Goal: Find specific page/section: Find specific page/section

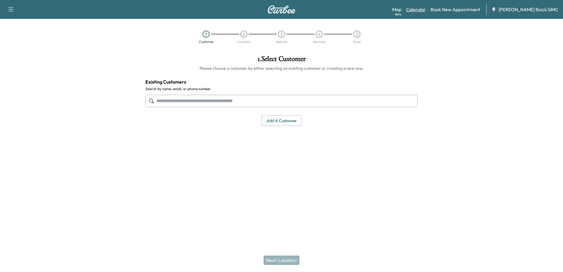
click at [426, 9] on link "Calendar" at bounding box center [416, 9] width 20 height 7
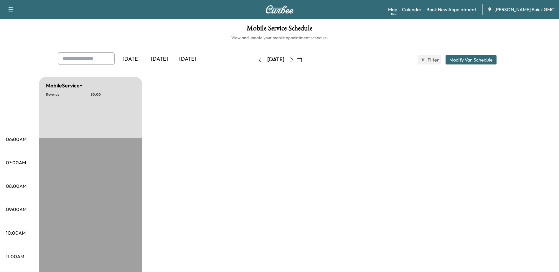
click at [294, 62] on icon "button" at bounding box center [291, 59] width 5 height 5
drag, startPoint x: 308, startPoint y: 60, endPoint x: 318, endPoint y: 67, distance: 11.7
click at [294, 60] on icon "button" at bounding box center [291, 59] width 5 height 5
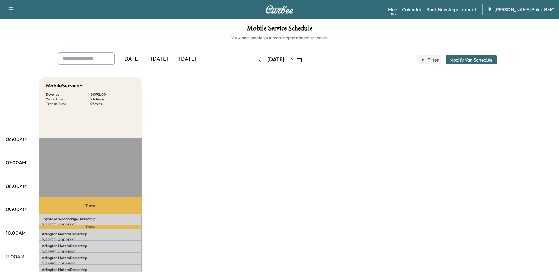
click at [294, 61] on icon "button" at bounding box center [291, 59] width 5 height 5
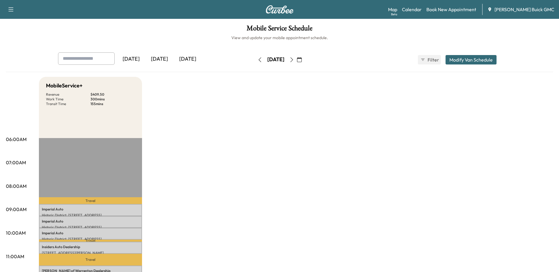
click at [294, 62] on icon "button" at bounding box center [291, 59] width 5 height 5
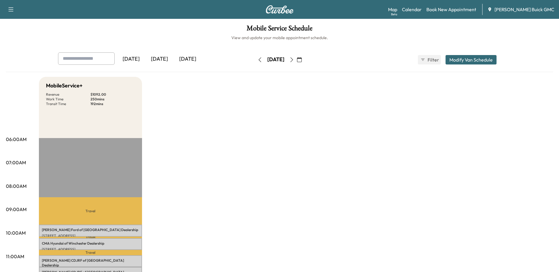
click at [294, 61] on icon "button" at bounding box center [291, 59] width 5 height 5
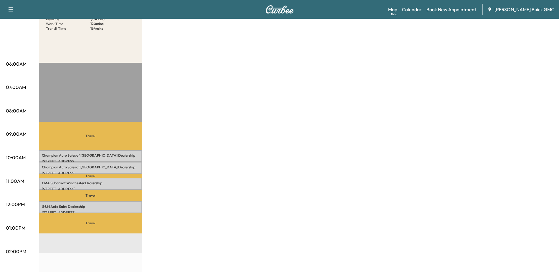
scroll to position [29, 0]
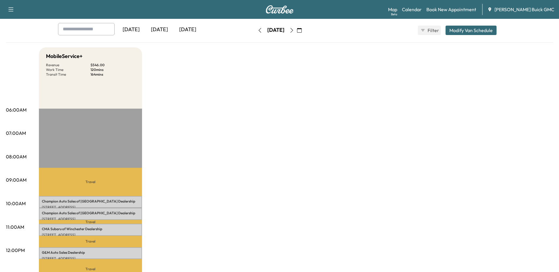
click at [297, 34] on button "button" at bounding box center [292, 30] width 10 height 9
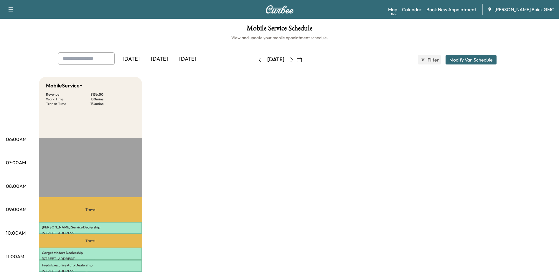
click at [257, 61] on icon "button" at bounding box center [259, 59] width 5 height 5
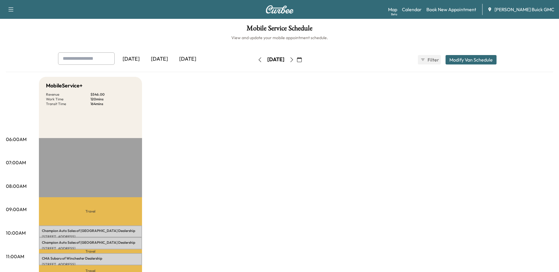
click at [294, 60] on icon "button" at bounding box center [291, 59] width 5 height 5
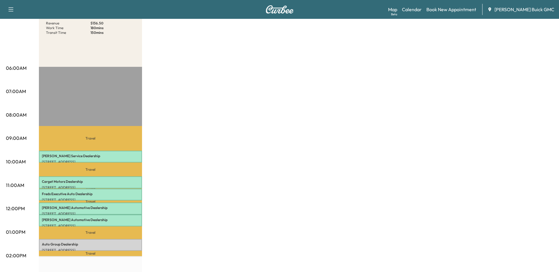
scroll to position [29, 0]
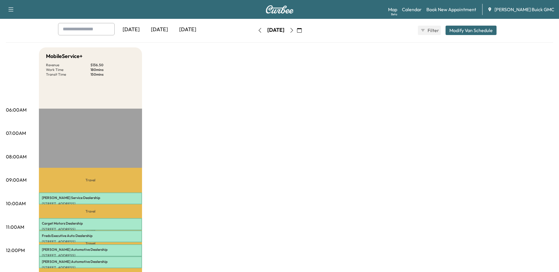
click at [257, 32] on icon "button" at bounding box center [259, 30] width 5 height 5
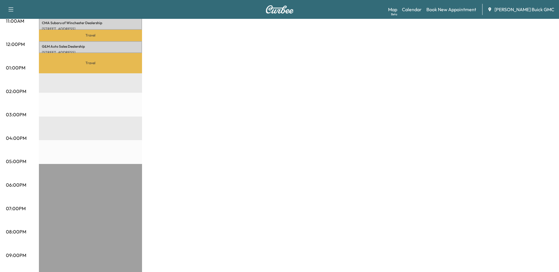
scroll to position [88, 0]
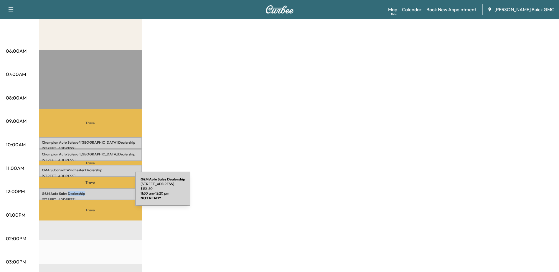
drag, startPoint x: 68, startPoint y: 192, endPoint x: 107, endPoint y: 192, distance: 39.2
click at [107, 192] on p "G&M Auto Sales Dealership" at bounding box center [90, 193] width 97 height 5
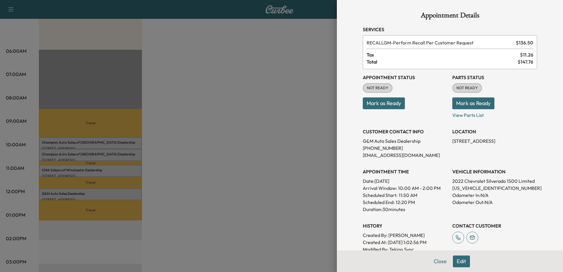
click at [255, 158] on div at bounding box center [281, 136] width 563 height 272
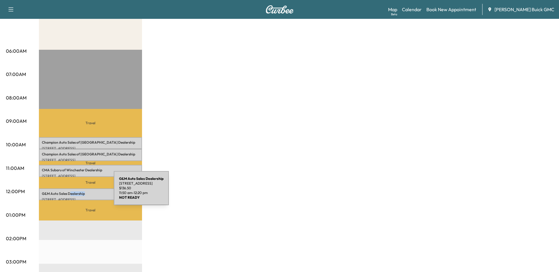
drag, startPoint x: 70, startPoint y: 192, endPoint x: 151, endPoint y: 189, distance: 81.6
click at [151, 189] on div "MobileService+ Revenue $ 546.00 Work Time 120 mins Transit Time 164 mins Travel…" at bounding box center [296, 210] width 514 height 442
drag, startPoint x: 247, startPoint y: 168, endPoint x: 221, endPoint y: 197, distance: 38.4
click at [247, 169] on div "MobileService+ Revenue $ 546.00 Work Time 120 mins Transit Time 164 mins Travel…" at bounding box center [296, 210] width 514 height 442
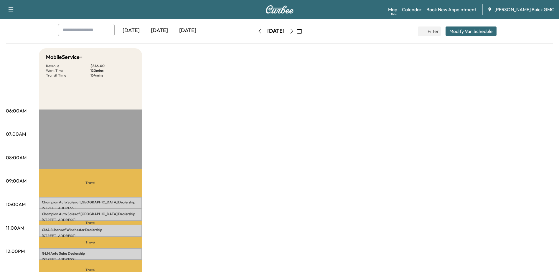
scroll to position [0, 0]
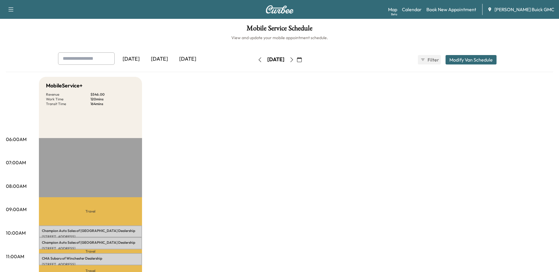
click at [294, 60] on icon "button" at bounding box center [291, 59] width 5 height 5
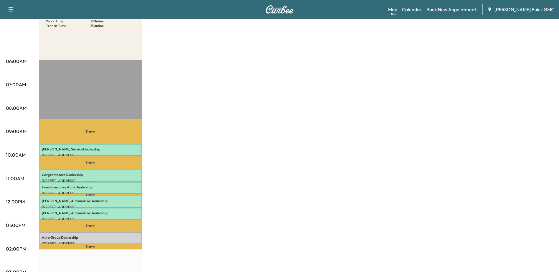
scroll to position [88, 0]
